Goal: Task Accomplishment & Management: Use online tool/utility

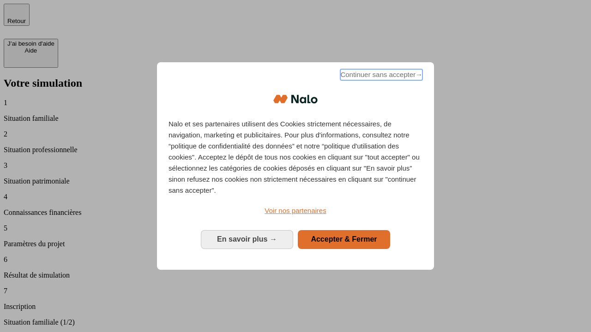
click at [380, 76] on span "Continuer sans accepter →" at bounding box center [381, 74] width 82 height 11
